Goal: Download file/media

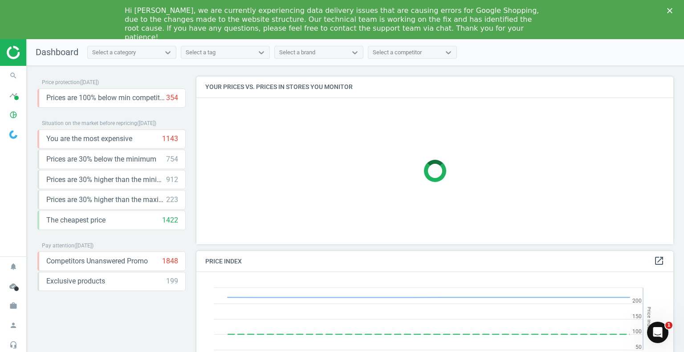
scroll to position [190, 484]
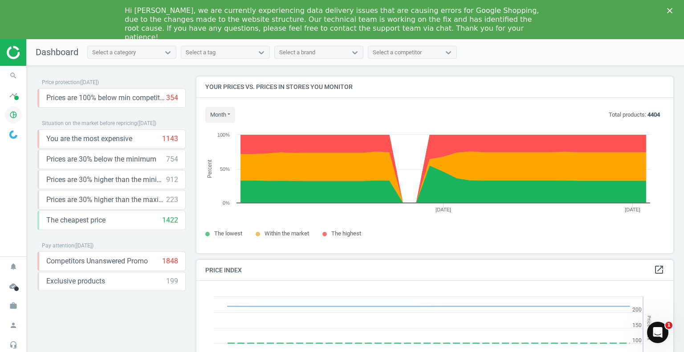
click at [16, 117] on icon "pie_chart_outlined" at bounding box center [13, 114] width 17 height 17
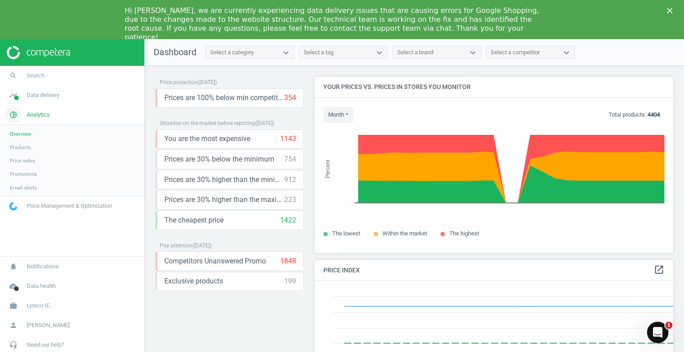
scroll to position [0, 0]
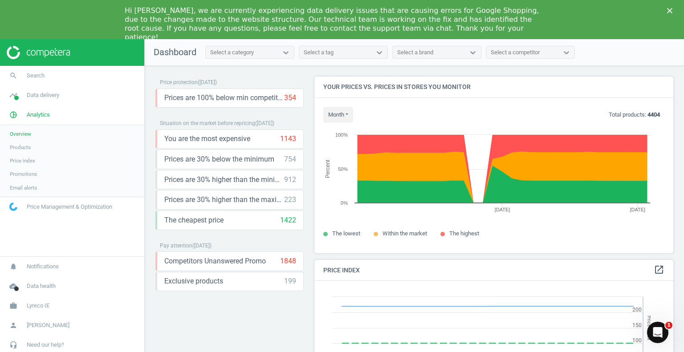
click at [22, 148] on span "Products" at bounding box center [20, 147] width 21 height 7
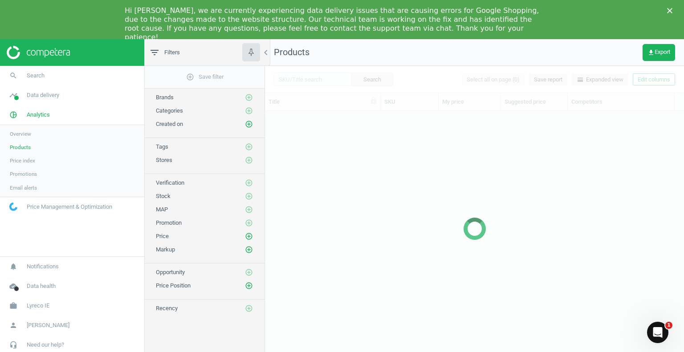
scroll to position [251, 413]
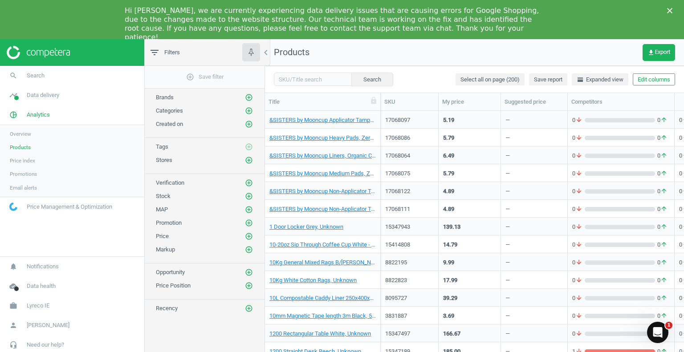
click at [669, 8] on icon "Close" at bounding box center [669, 10] width 5 height 5
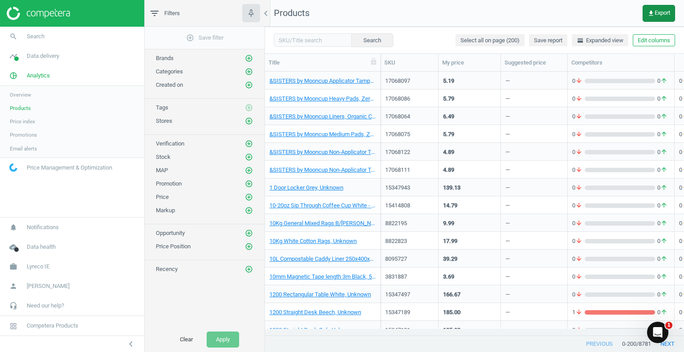
click at [656, 16] on span "get_app Export" at bounding box center [659, 13] width 23 height 7
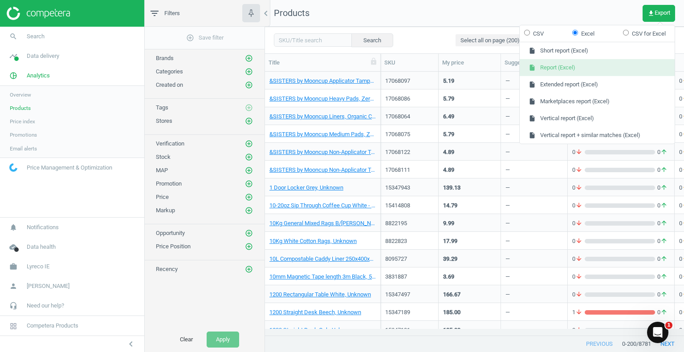
click at [565, 67] on button "insert_drive_file Report (Excel)" at bounding box center [597, 67] width 155 height 17
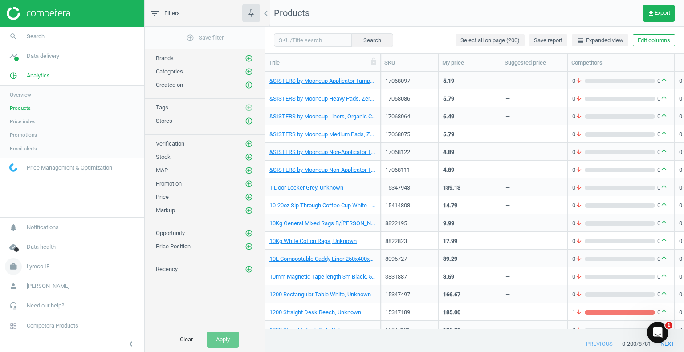
click at [33, 270] on span "Lyreco IE" at bounding box center [38, 267] width 23 height 8
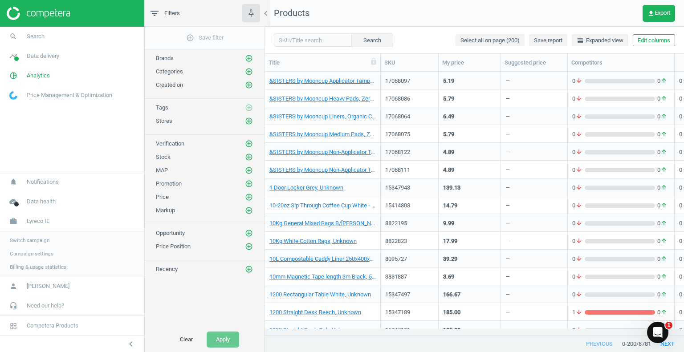
click at [33, 241] on span "Switch campaign" at bounding box center [30, 240] width 40 height 7
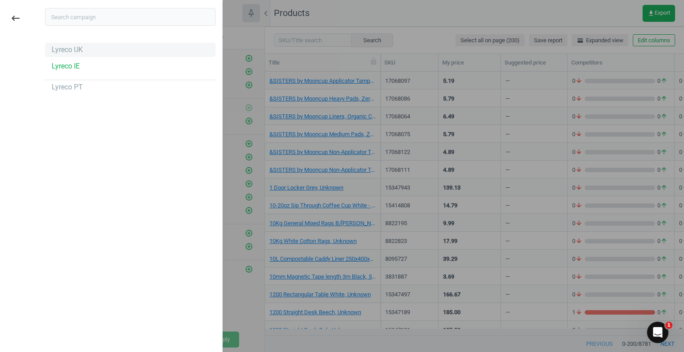
click at [72, 55] on div "Lyreco UK" at bounding box center [130, 50] width 171 height 14
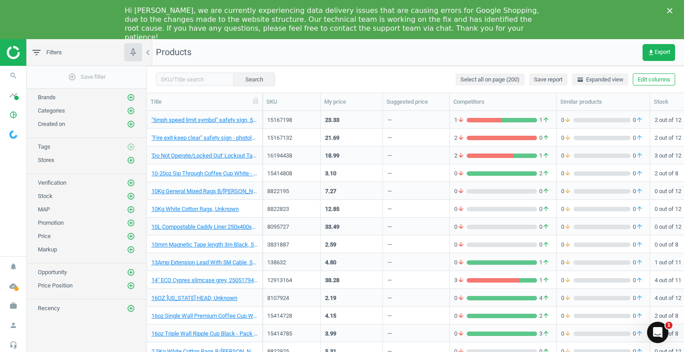
click at [672, 8] on icon "Close" at bounding box center [669, 10] width 5 height 5
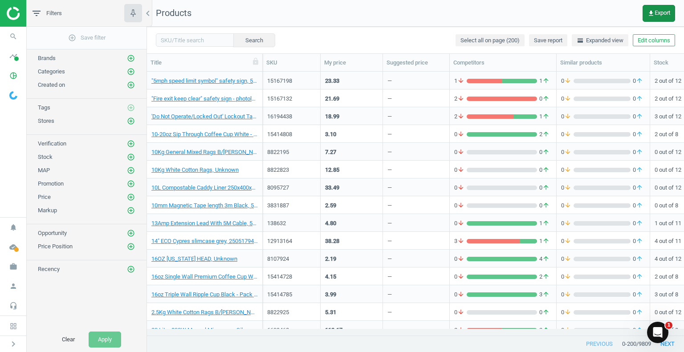
click at [658, 10] on span "get_app Export" at bounding box center [659, 13] width 23 height 7
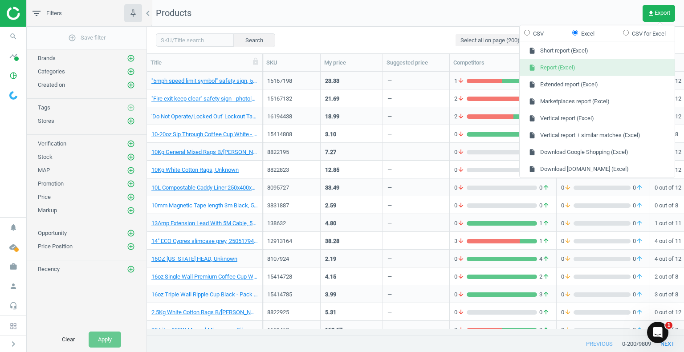
click at [577, 69] on button "insert_drive_file Report (Excel)" at bounding box center [597, 67] width 155 height 17
